Goal: Find contact information: Find contact information

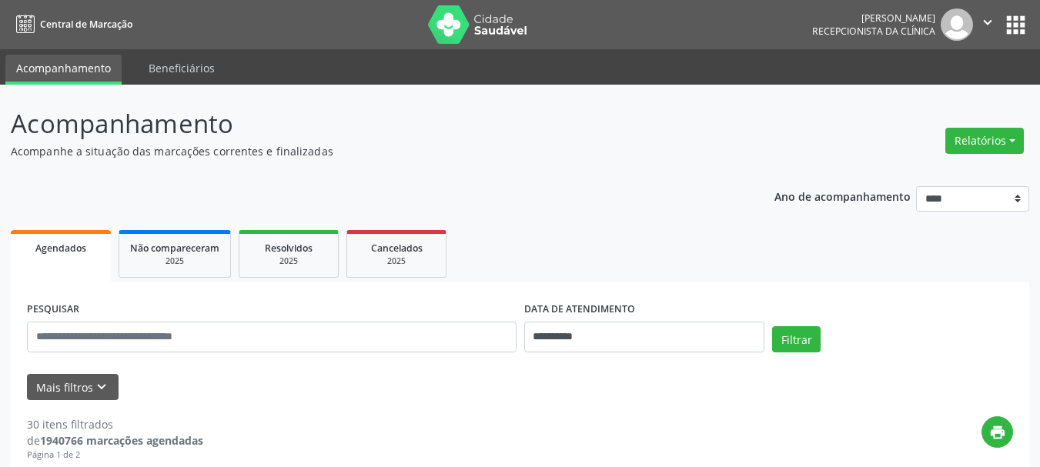
click at [201, 340] on input "text" at bounding box center [272, 337] width 490 height 31
type input "**********"
click at [802, 338] on button "Filtrar" at bounding box center [796, 339] width 49 height 26
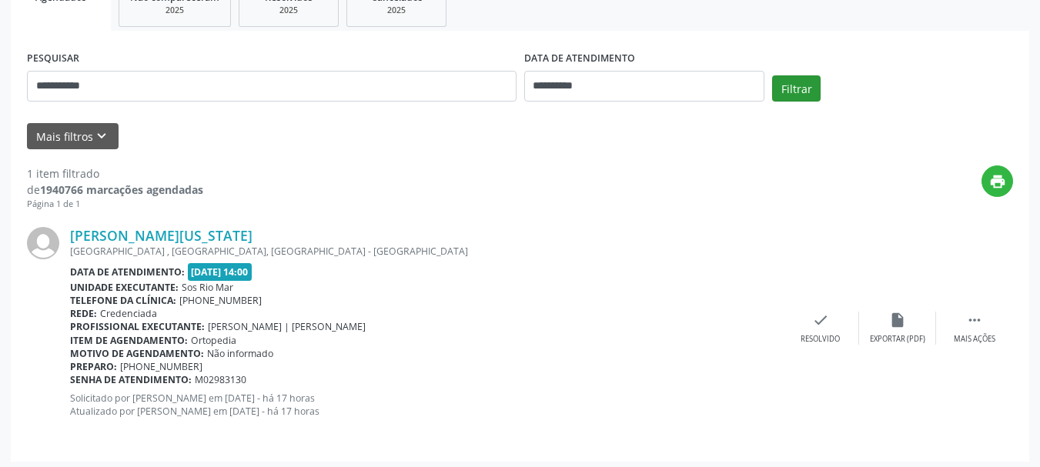
scroll to position [256, 0]
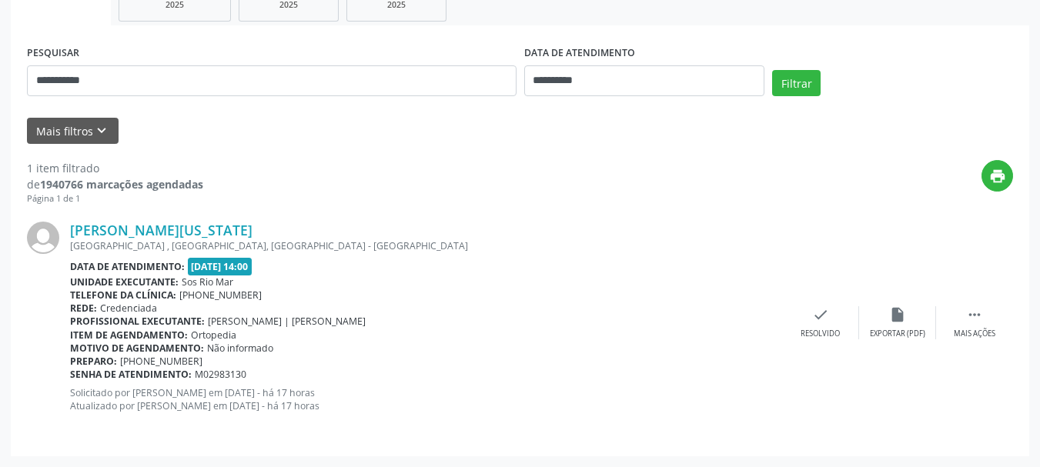
drag, startPoint x: 62, startPoint y: 221, endPoint x: 314, endPoint y: 213, distance: 252.7
click at [297, 215] on div "[PERSON_NAME][US_STATE] [GEOGRAPHIC_DATA] , [GEOGRAPHIC_DATA], [GEOGRAPHIC_DATA…" at bounding box center [520, 323] width 986 height 234
click at [341, 210] on div "[PERSON_NAME][US_STATE] [GEOGRAPHIC_DATA] , [GEOGRAPHIC_DATA], [GEOGRAPHIC_DATA…" at bounding box center [520, 323] width 986 height 234
drag, startPoint x: 320, startPoint y: 225, endPoint x: 70, endPoint y: 226, distance: 250.3
click at [70, 226] on div "[PERSON_NAME][US_STATE]" at bounding box center [426, 230] width 712 height 17
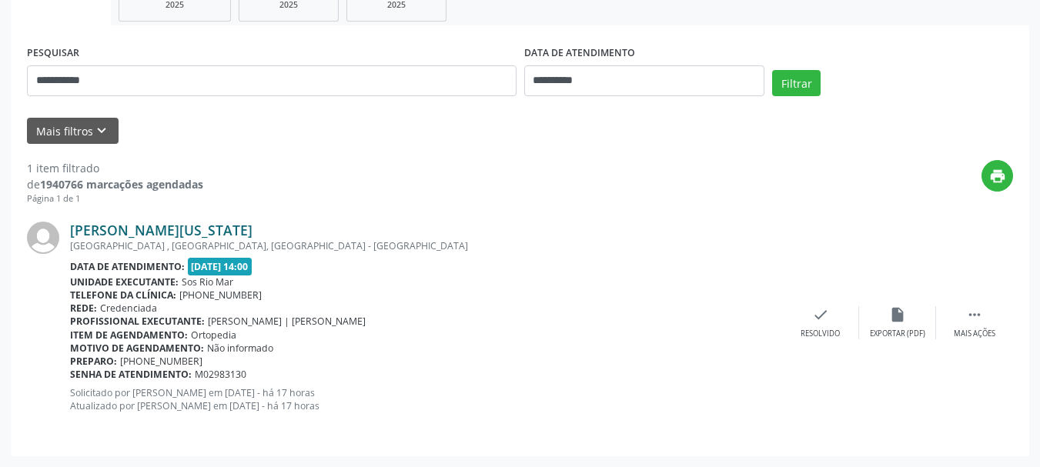
copy link "[PERSON_NAME][US_STATE]"
drag, startPoint x: 135, startPoint y: 361, endPoint x: 203, endPoint y: 360, distance: 68.5
click at [203, 360] on div "Preparo: [PHONE_NUMBER]" at bounding box center [426, 361] width 712 height 13
copy span "81 98911-0851"
drag, startPoint x: 72, startPoint y: 377, endPoint x: 272, endPoint y: 371, distance: 199.5
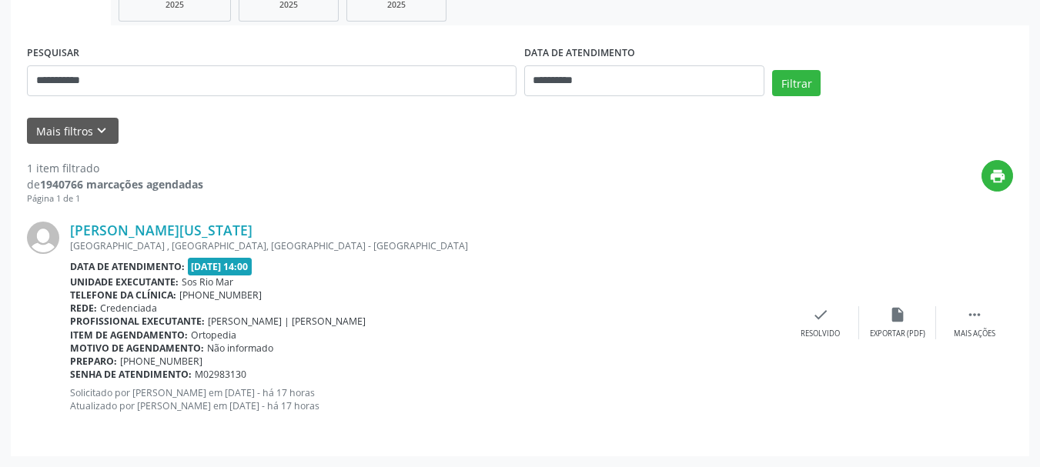
click at [272, 371] on div "Senha de atendimento: M02983130" at bounding box center [426, 374] width 712 height 13
copy div "Senha de atendimento: M02983130"
